Goal: Task Accomplishment & Management: Complete application form

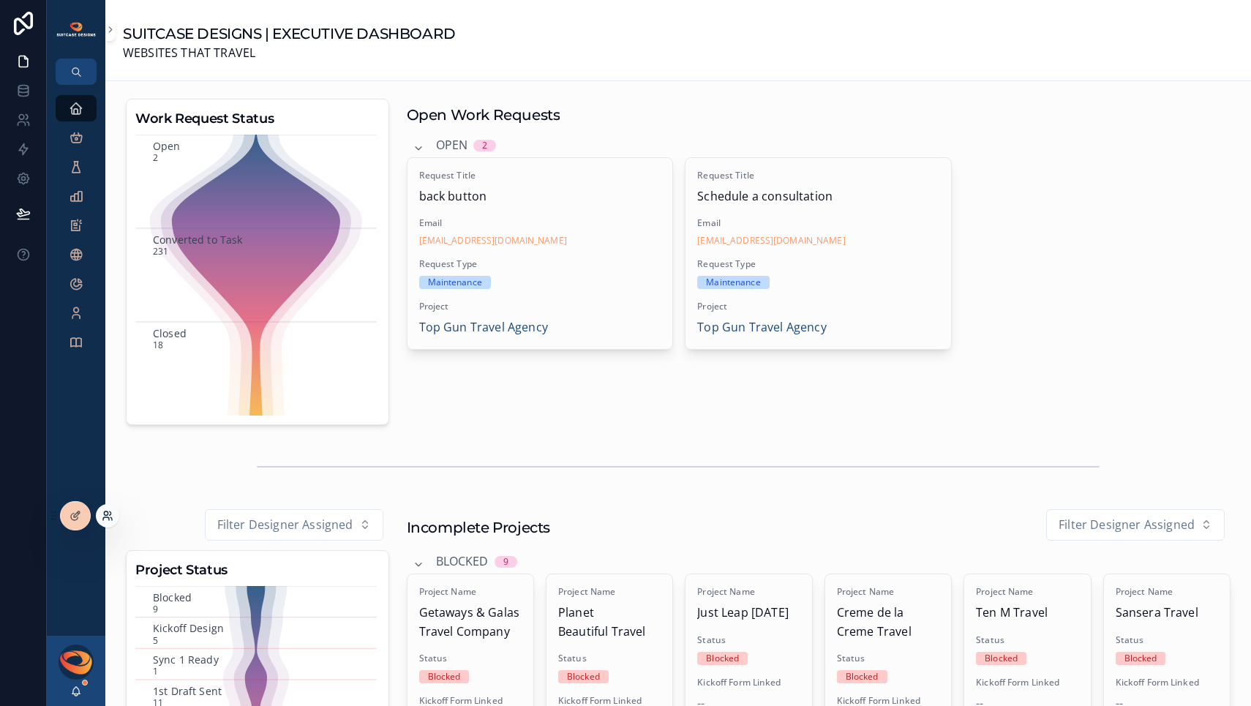
click at [103, 516] on icon at bounding box center [108, 516] width 12 height 12
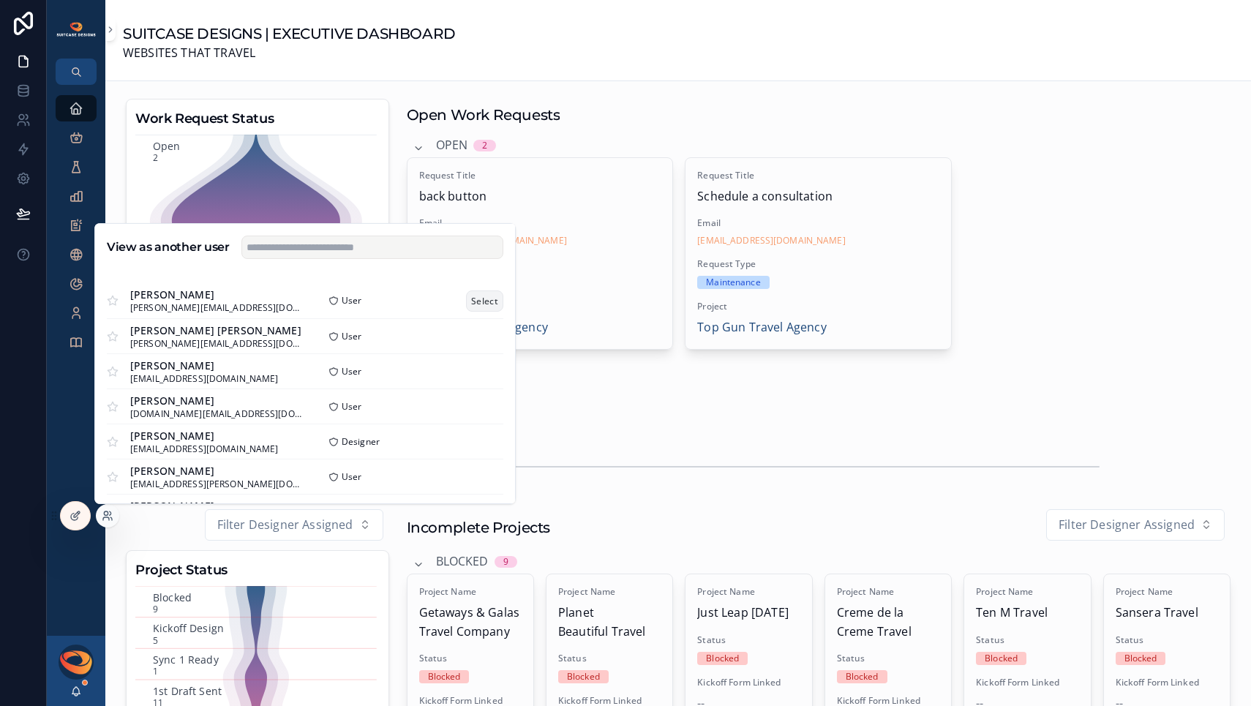
click at [474, 298] on button "Select" at bounding box center [484, 300] width 37 height 21
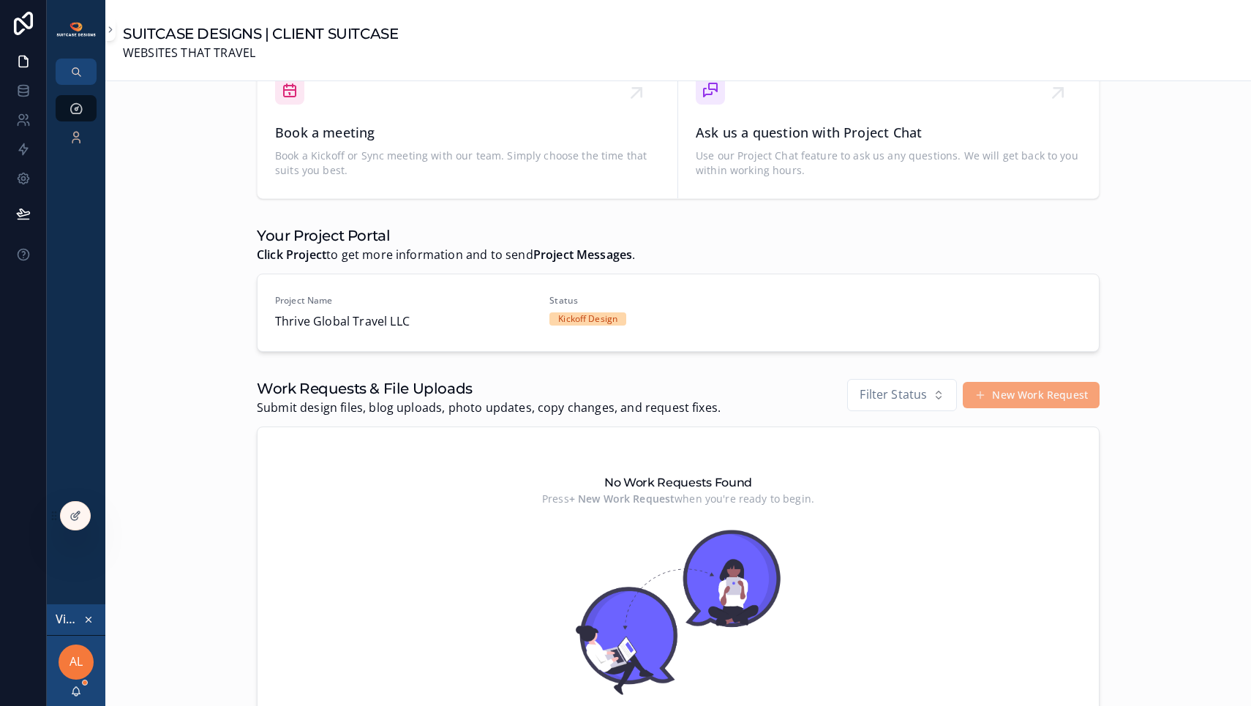
scroll to position [495, 0]
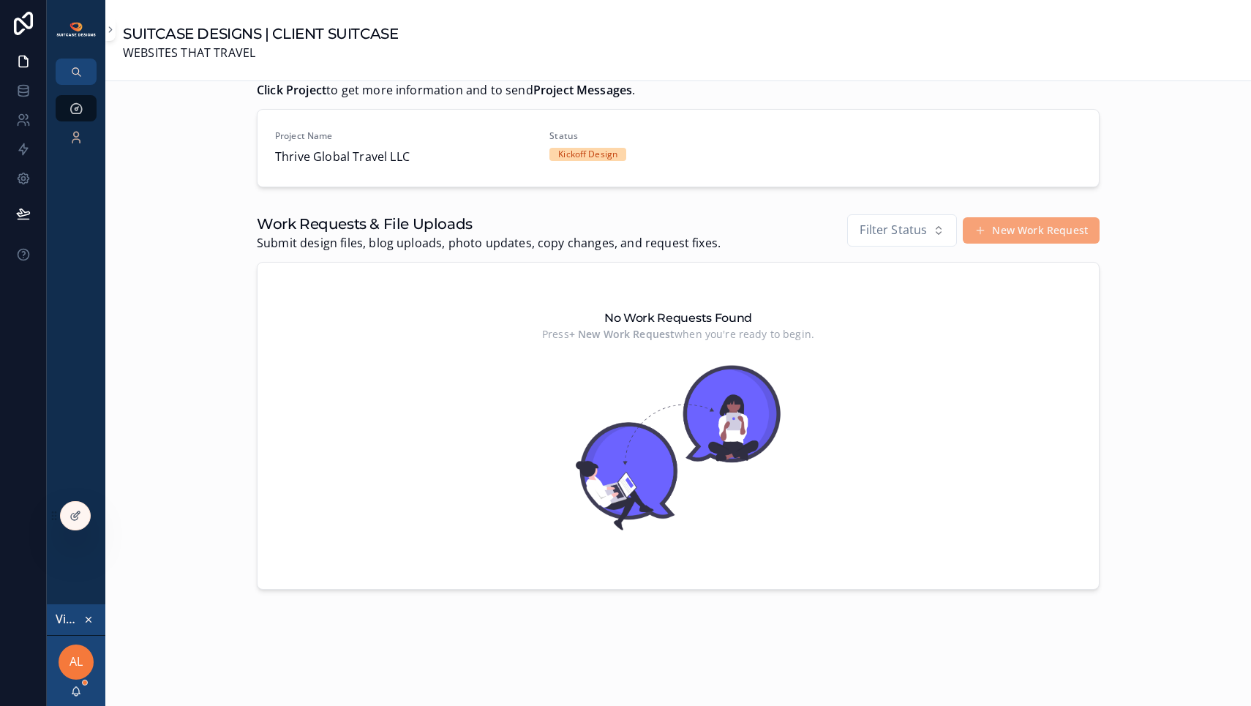
click at [1019, 234] on button "New Work Request" at bounding box center [1031, 230] width 137 height 26
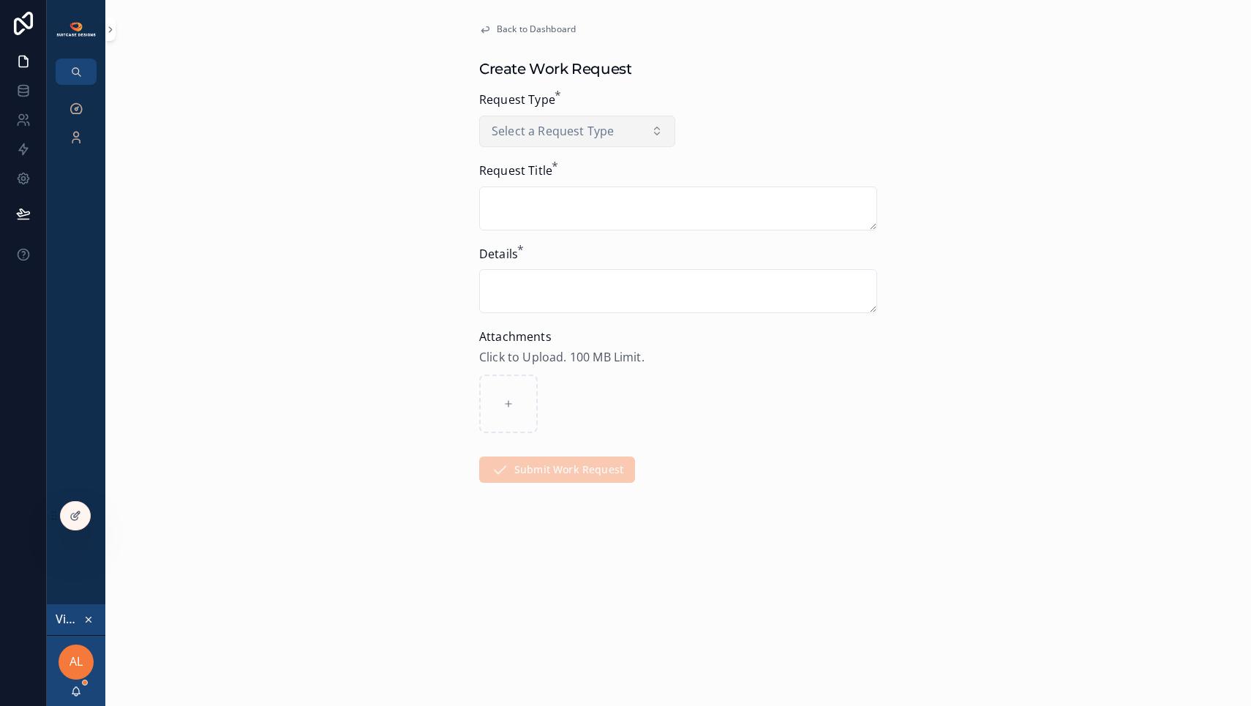
click at [571, 120] on button "Select a Request Type" at bounding box center [577, 132] width 196 height 32
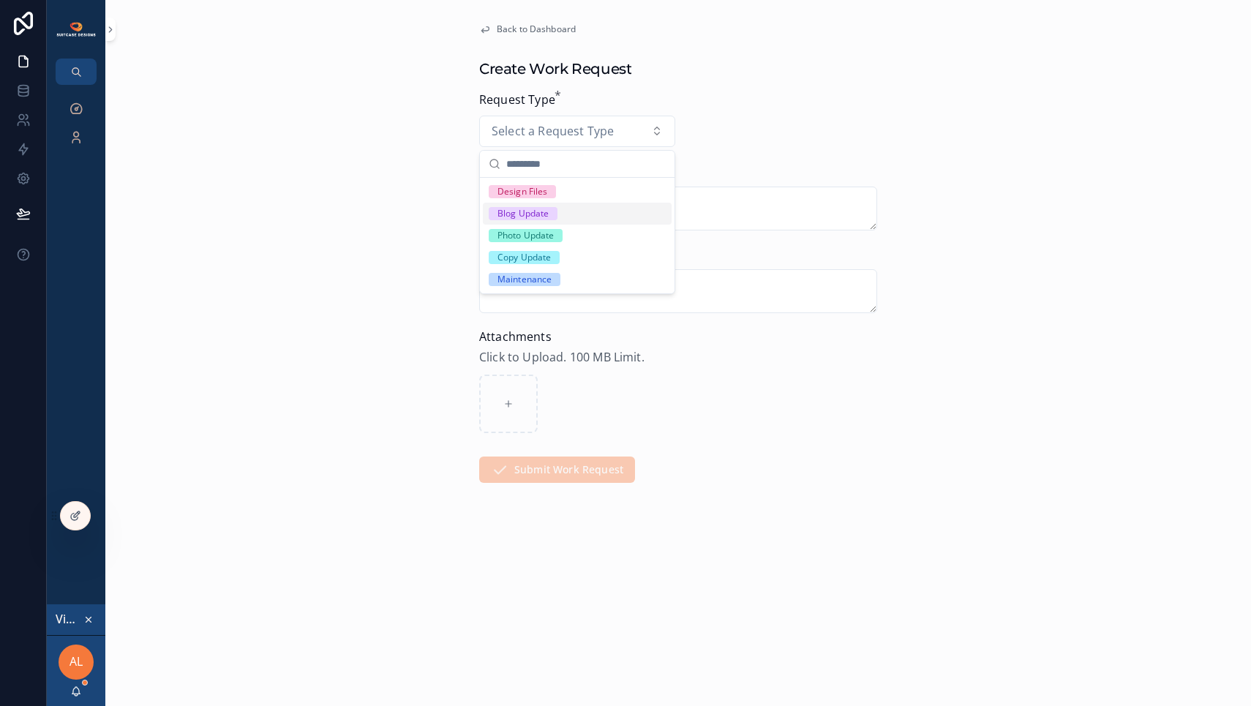
click at [539, 219] on div "Blog Update" at bounding box center [522, 213] width 51 height 13
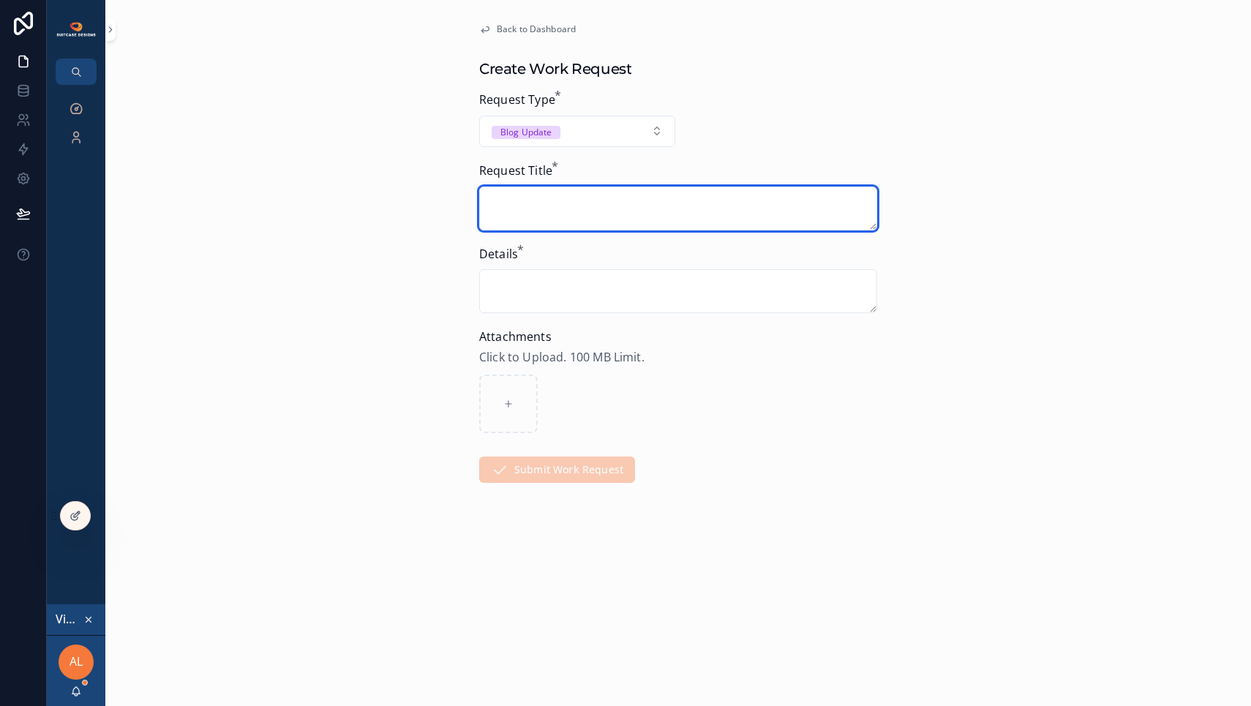
click at [541, 212] on textarea "scrollable content" at bounding box center [678, 209] width 398 height 44
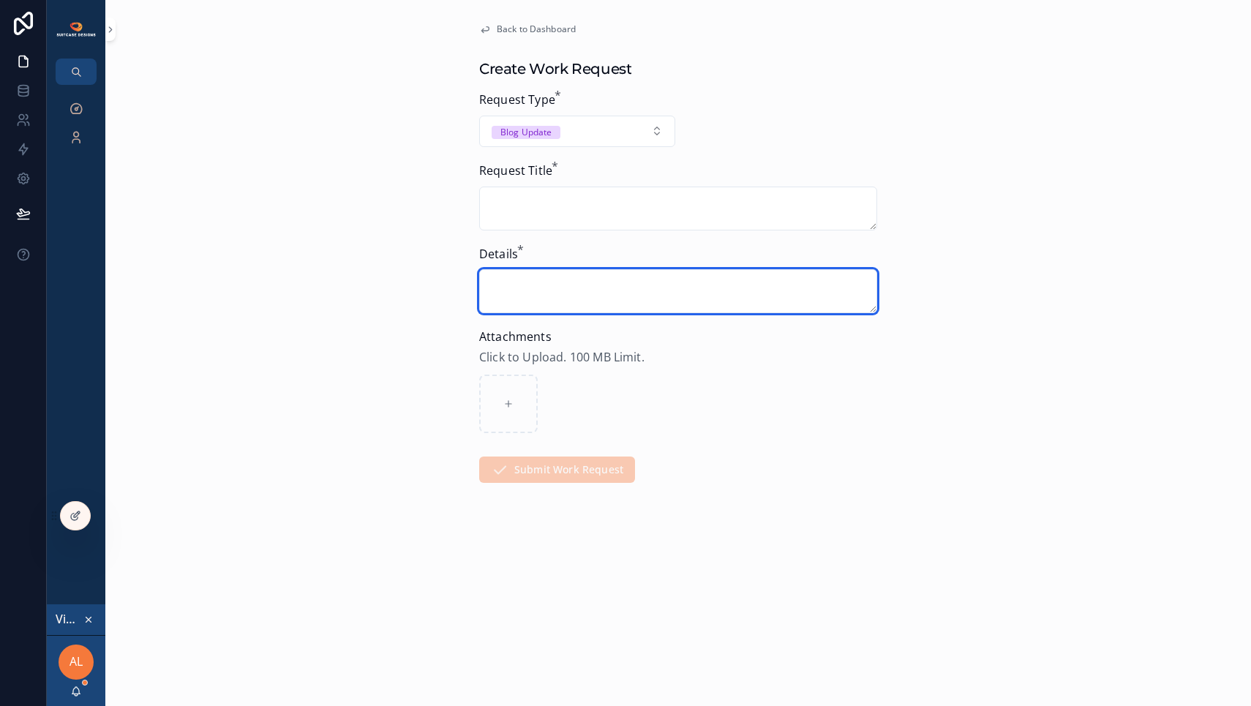
click at [537, 290] on textarea "scrollable content" at bounding box center [678, 291] width 398 height 44
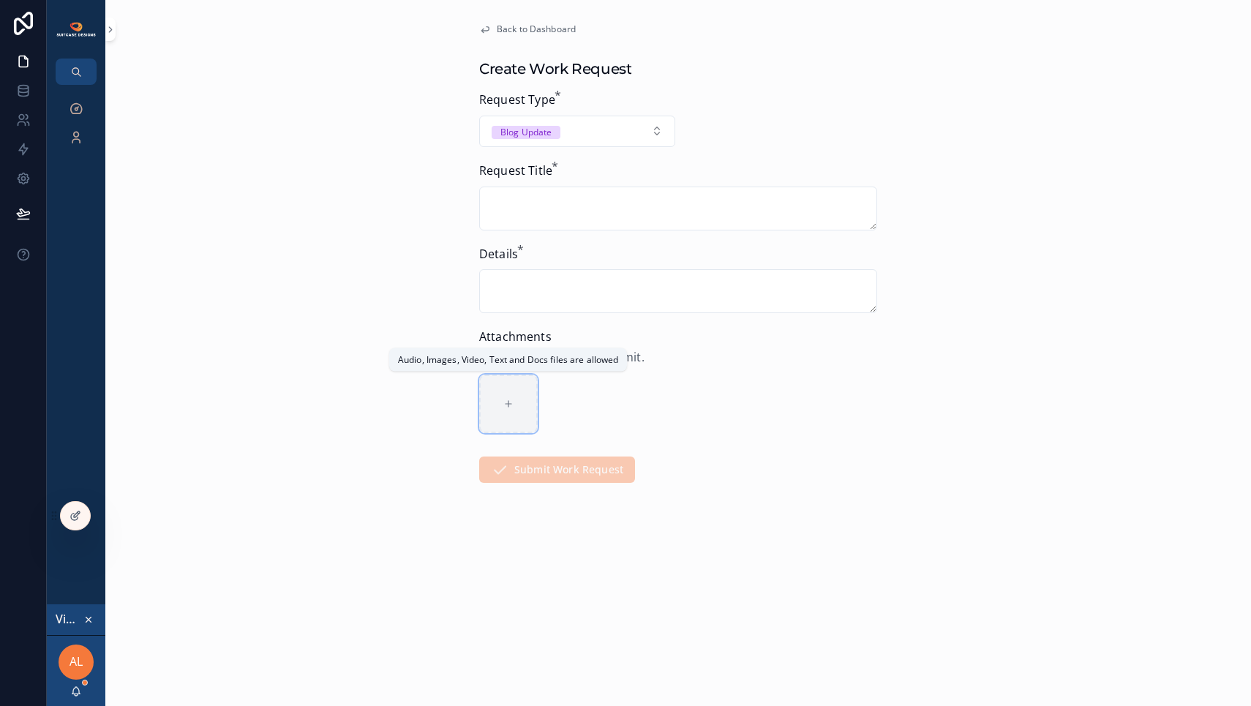
click at [514, 399] on div "scrollable content" at bounding box center [508, 404] width 59 height 59
